Goal: Task Accomplishment & Management: Complete application form

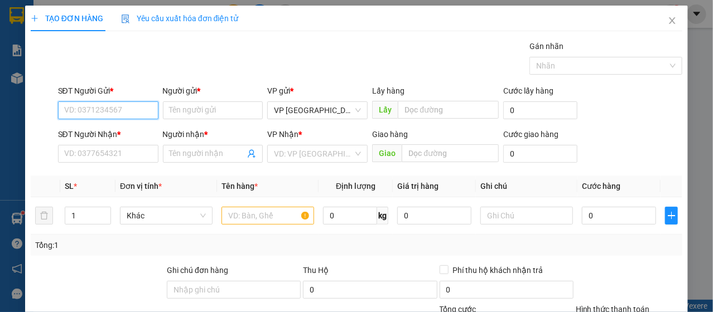
click at [117, 115] on input "SĐT Người Gửi *" at bounding box center [108, 111] width 100 height 18
click at [118, 115] on input "SĐT Người Gửi *" at bounding box center [108, 111] width 100 height 18
drag, startPoint x: 110, startPoint y: 105, endPoint x: 192, endPoint y: 7, distance: 128.0
click at [154, 57] on div "Transit Pickup Surcharge Ids Transit Deliver Surcharge Ids Transit Deliver Surc…" at bounding box center [357, 232] width 652 height 385
click at [120, 114] on input "SĐT Người Gửi *" at bounding box center [108, 111] width 100 height 18
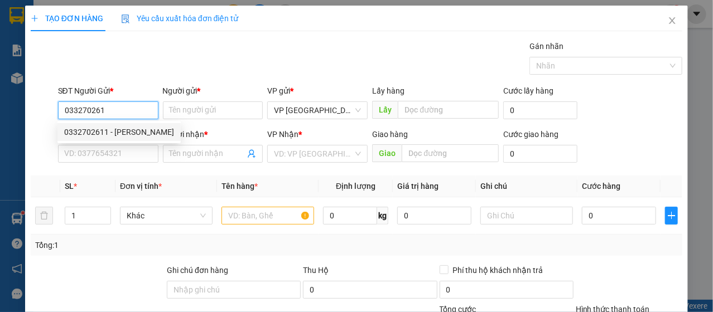
click at [104, 131] on div "0332702611 - [PERSON_NAME]" at bounding box center [119, 132] width 110 height 12
type input "0332702611"
type input "tuấn tú"
type input "0907885620"
type input "A hiếu"
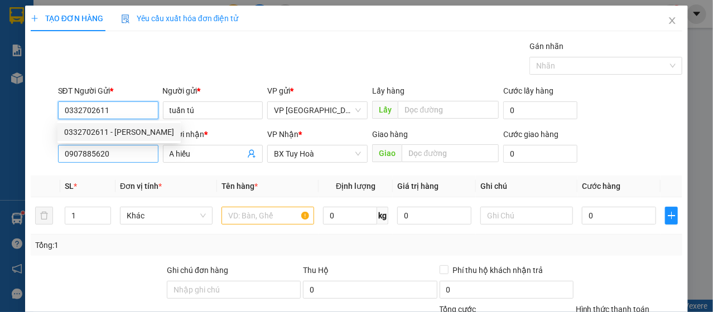
type input "40.000"
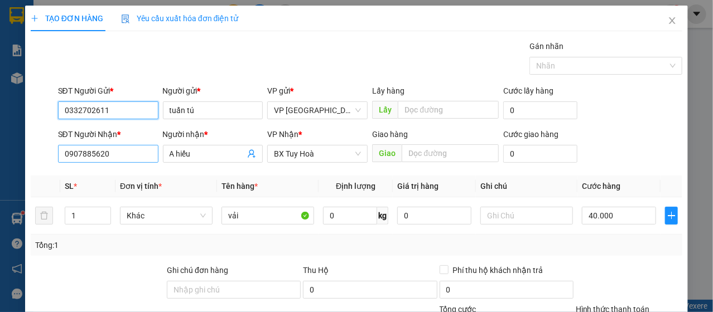
type input "0332702611"
click at [119, 148] on input "0907885620" at bounding box center [108, 154] width 100 height 18
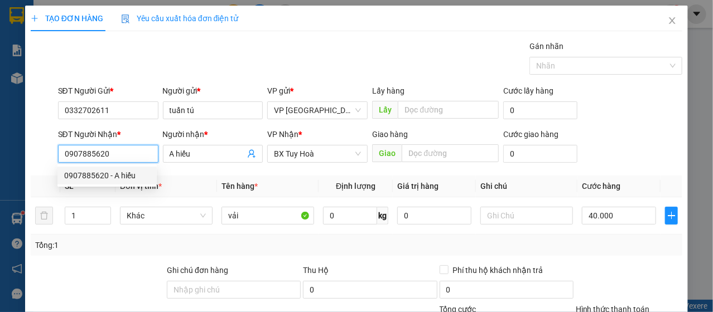
click at [119, 148] on input "0907885620" at bounding box center [108, 154] width 100 height 18
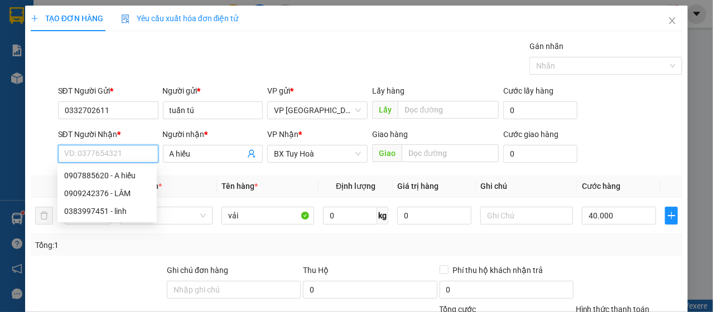
click at [119, 148] on input "SĐT Người Nhận *" at bounding box center [108, 154] width 100 height 18
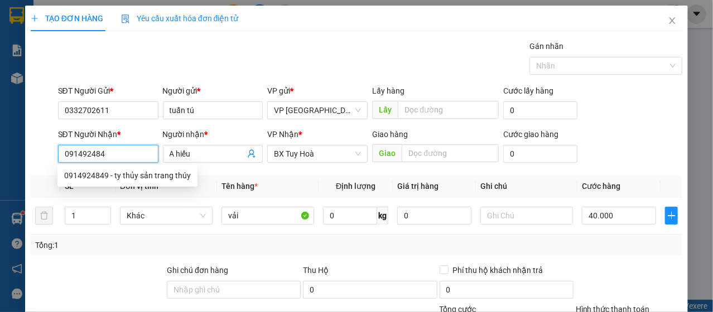
type input "0914924849"
click at [146, 178] on div "0914924849 - ty thủy sản trang thúy" at bounding box center [127, 176] width 127 height 12
type input "ty thủy sản trang thúy"
type input "30.000"
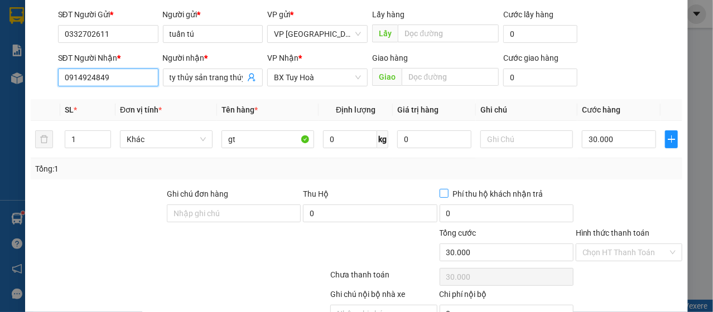
scroll to position [134, 0]
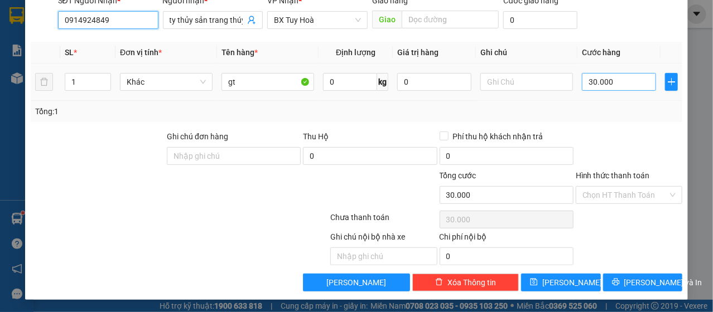
type input "0914924849"
click at [592, 89] on input "30.000" at bounding box center [619, 82] width 74 height 18
click at [593, 88] on input "30.000" at bounding box center [619, 82] width 74 height 18
type input "4"
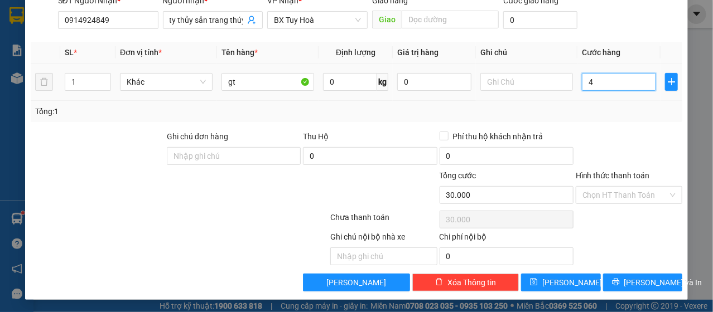
type input "4"
type input "40"
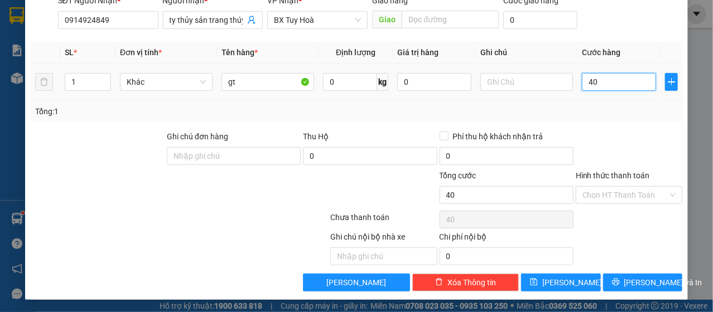
type input "400"
type input "4.000"
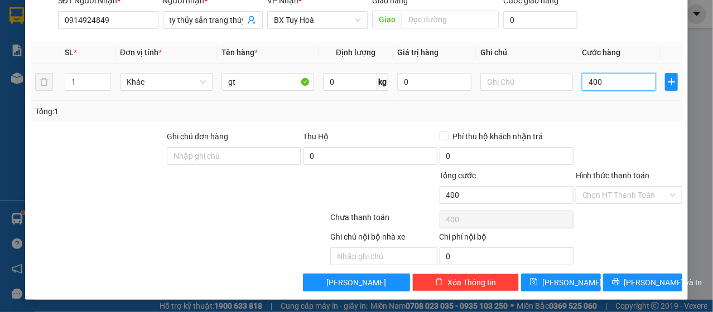
type input "4.000"
type input "40.000"
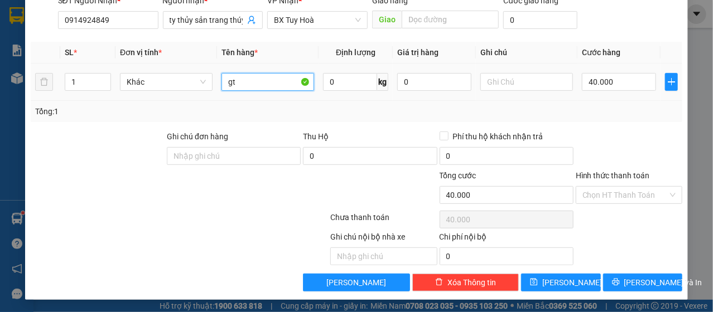
click at [262, 79] on input "gt" at bounding box center [267, 82] width 93 height 18
type input "h"
type input "vải"
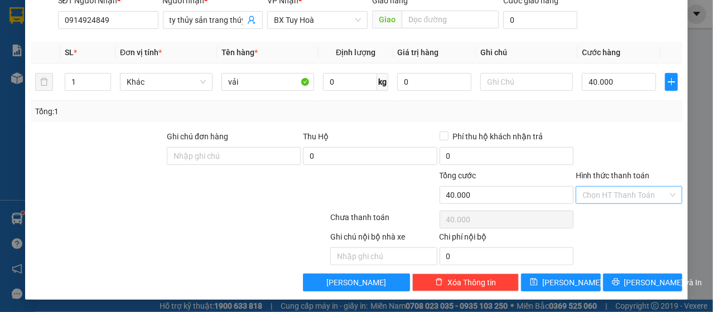
click at [623, 189] on input "Hình thức thanh toán" at bounding box center [624, 195] width 85 height 17
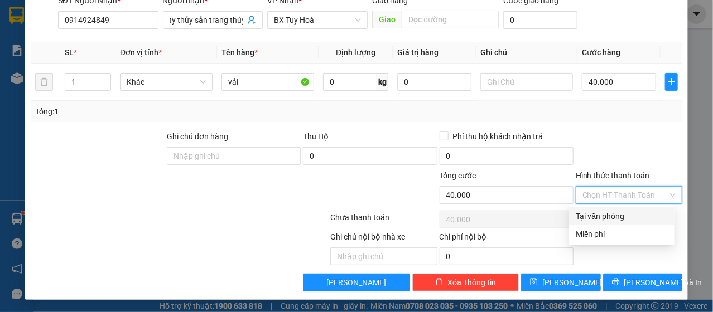
click at [614, 210] on div "Tại văn phòng" at bounding box center [622, 216] width 92 height 12
type input "0"
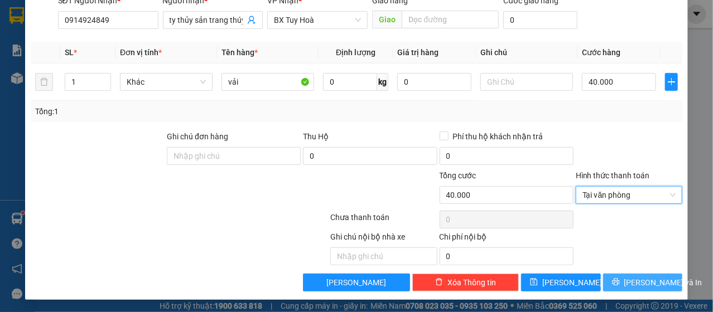
click at [625, 277] on button "[PERSON_NAME] và In" at bounding box center [643, 283] width 80 height 18
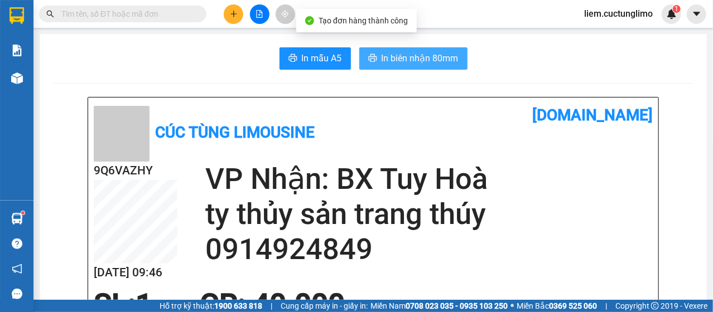
click at [439, 57] on span "In biên nhận 80mm" at bounding box center [419, 58] width 77 height 14
